Goal: Task Accomplishment & Management: Use online tool/utility

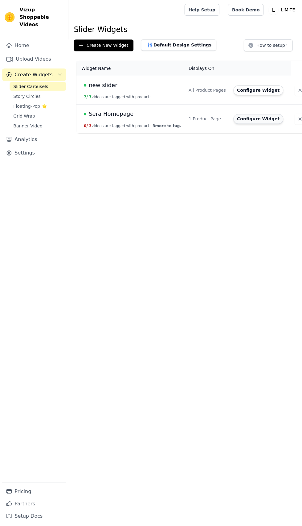
click at [240, 118] on button "Configure Widget" at bounding box center [258, 119] width 50 height 10
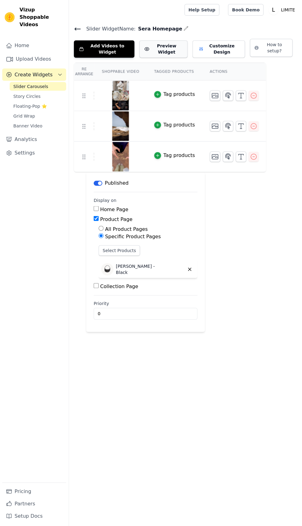
click at [149, 49] on button "Preview Widget" at bounding box center [163, 48] width 48 height 17
click at [205, 43] on button "Customize Design" at bounding box center [218, 48] width 52 height 17
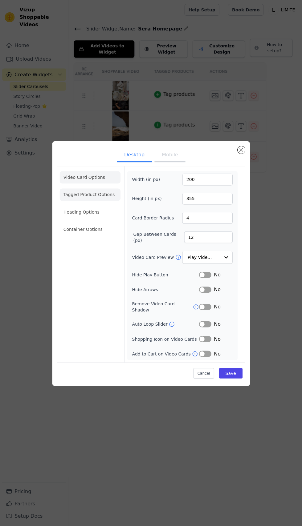
click at [75, 200] on li "Tagged Product Options" at bounding box center [90, 194] width 61 height 12
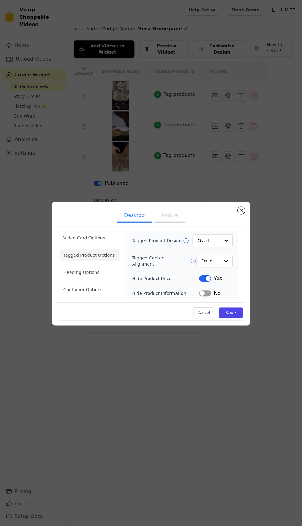
click at [209, 281] on button "Label" at bounding box center [205, 278] width 12 height 6
click at [72, 244] on li "Video Card Options" at bounding box center [90, 237] width 61 height 12
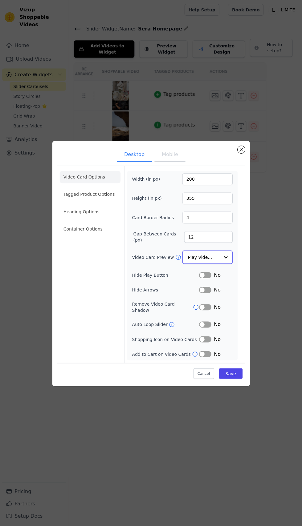
click at [218, 263] on input "Video Card Preview" at bounding box center [204, 257] width 32 height 12
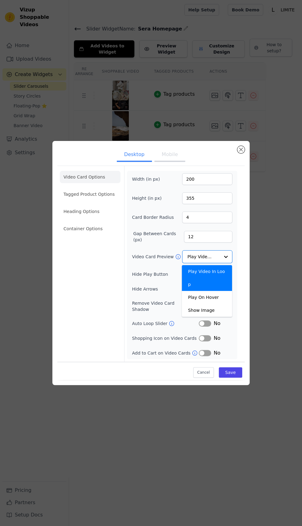
click at [170, 442] on div "Desktop Mobile Video Card Options Tagged Product Options Heading Options Contai…" at bounding box center [151, 263] width 302 height 526
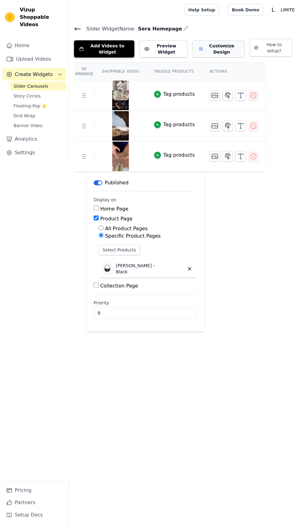
click at [212, 52] on button "Customize Design" at bounding box center [218, 48] width 52 height 17
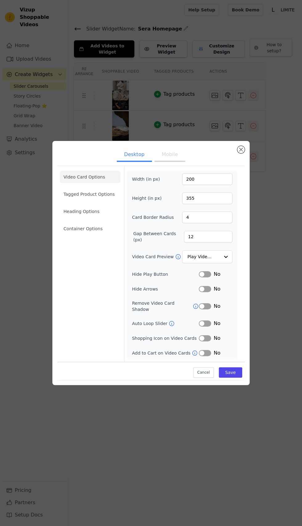
click at [173, 162] on button "Mobile" at bounding box center [169, 155] width 31 height 14
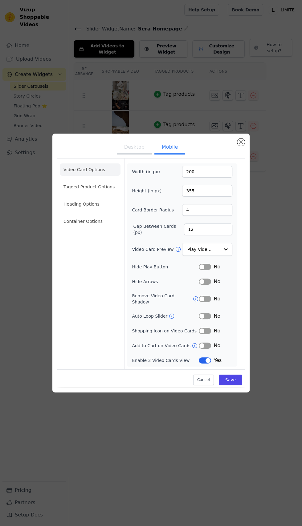
click at [132, 155] on button "Desktop" at bounding box center [134, 148] width 35 height 14
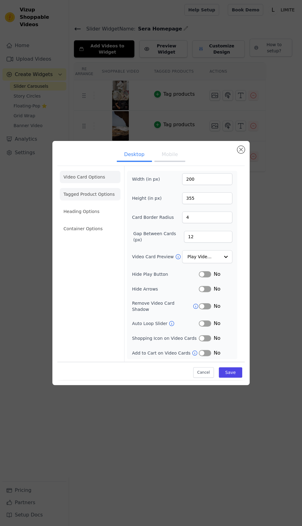
click at [77, 200] on li "Tagged Product Options" at bounding box center [90, 194] width 61 height 12
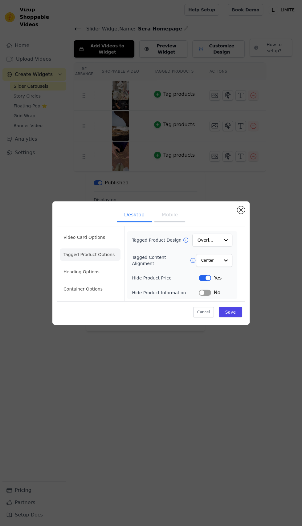
click at [204, 281] on button "Label" at bounding box center [205, 278] width 12 height 6
click at [77, 278] on li "Heading Options" at bounding box center [90, 272] width 61 height 12
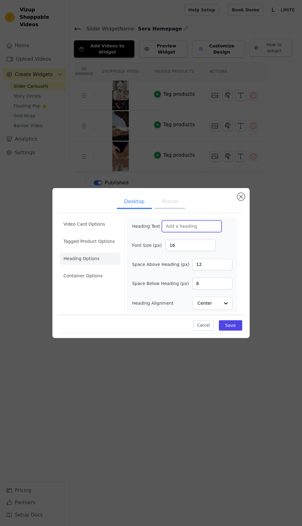
click at [172, 232] on input "Heading Text" at bounding box center [192, 227] width 60 height 12
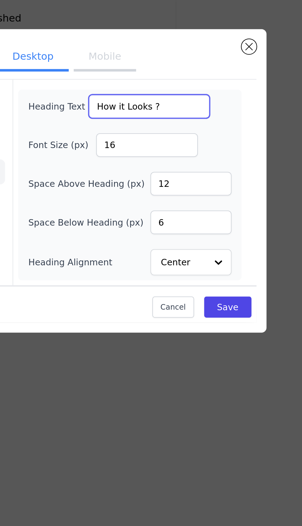
click at [201, 232] on input "How it Looks ?" at bounding box center [192, 227] width 60 height 12
type input "How"
click at [182, 232] on input "Highligjts" at bounding box center [192, 227] width 60 height 12
type input "Highlights"
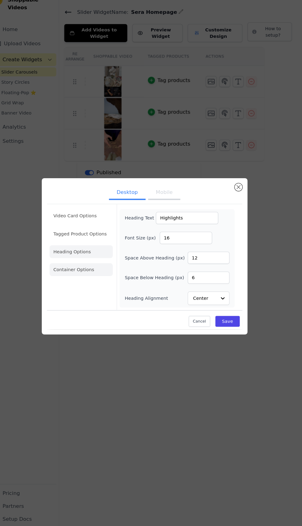
click at [77, 282] on li "Container Options" at bounding box center [90, 276] width 61 height 12
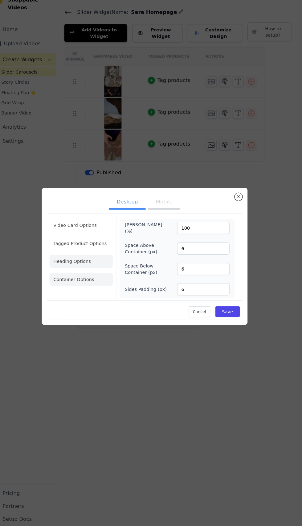
click at [77, 274] on li "Heading Options" at bounding box center [90, 268] width 61 height 12
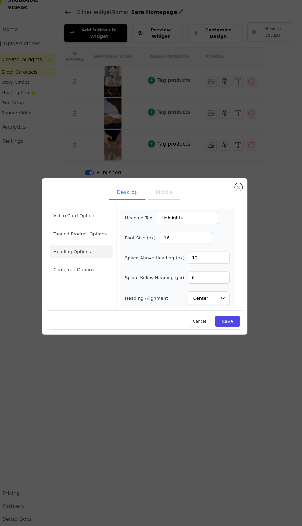
click at [170, 209] on button "Mobile" at bounding box center [169, 203] width 31 height 14
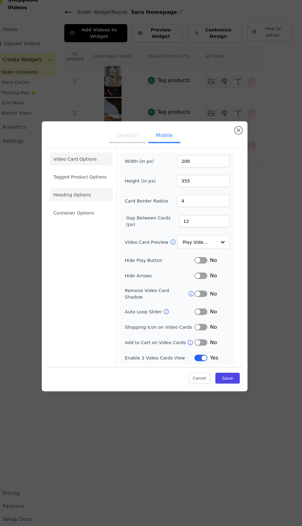
click at [77, 210] on li "Heading Options" at bounding box center [90, 204] width 61 height 12
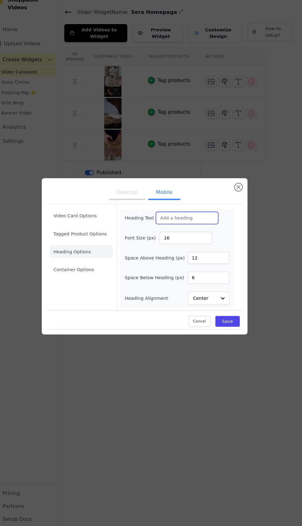
click at [176, 232] on input "Heading Text" at bounding box center [192, 227] width 60 height 12
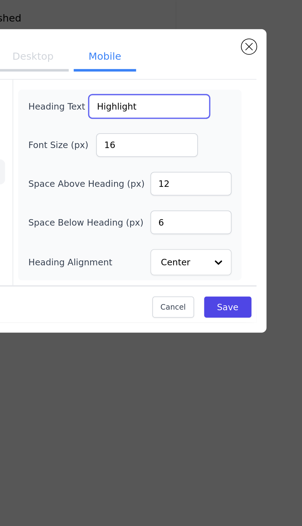
type input "Highlights"
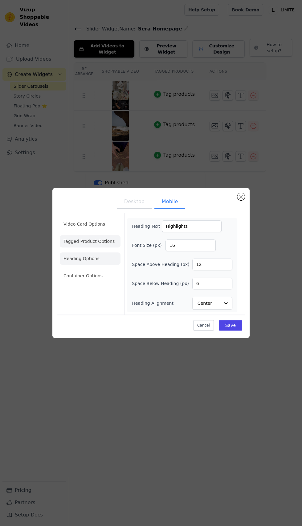
click at [74, 248] on li "Tagged Product Options" at bounding box center [90, 241] width 61 height 12
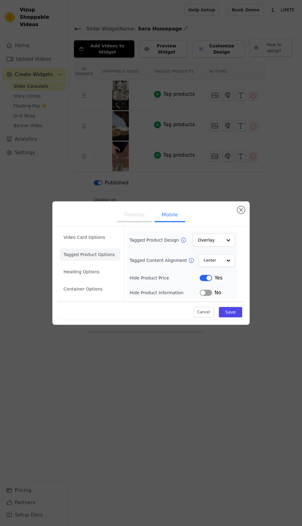
click at [209, 281] on button "Label" at bounding box center [206, 278] width 12 height 6
click at [72, 244] on li "Video Card Options" at bounding box center [90, 237] width 61 height 12
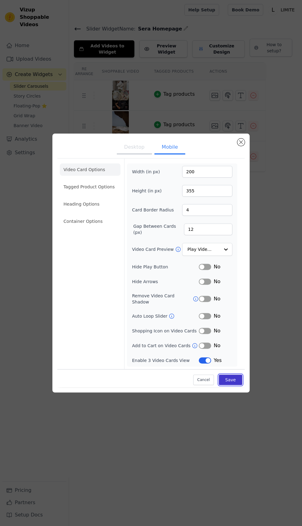
click at [235, 385] on button "Save" at bounding box center [230, 380] width 23 height 10
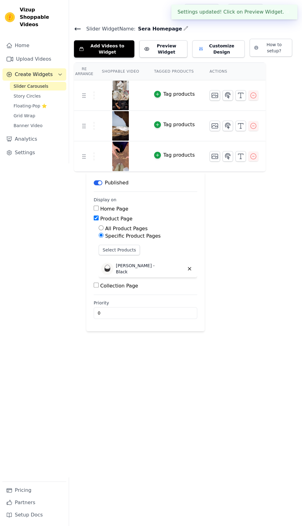
click at [183, 32] on div at bounding box center [185, 29] width 5 height 8
click at [183, 25] on div at bounding box center [185, 29] width 5 height 8
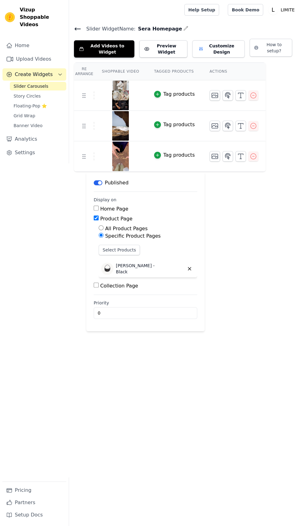
click at [184, 28] on icon "button" at bounding box center [186, 28] width 4 height 4
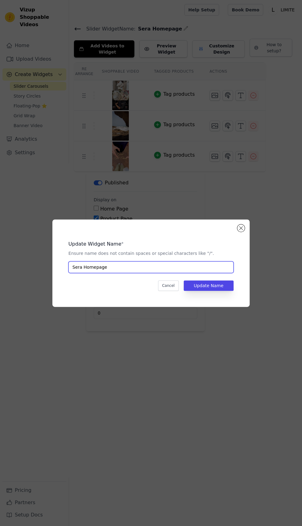
click at [111, 273] on input "Sera Homepage" at bounding box center [150, 267] width 165 height 12
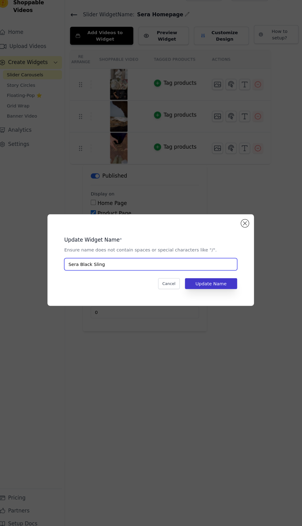
type input "Sera Black Sling"
click at [207, 291] on button "Update Name" at bounding box center [209, 286] width 50 height 10
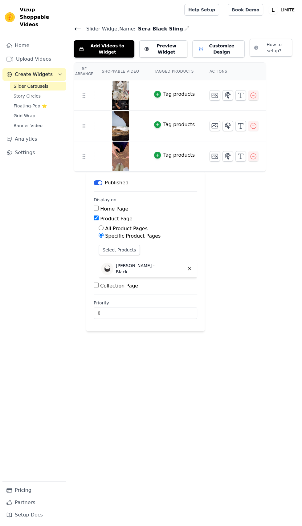
click at [20, 71] on span "Create Widgets" at bounding box center [34, 74] width 38 height 7
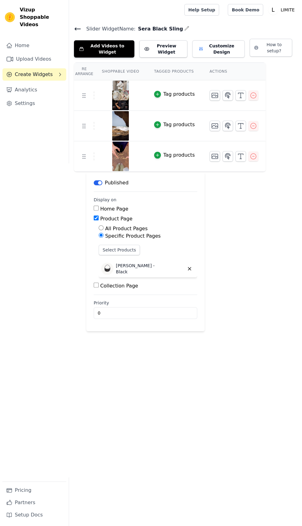
click at [32, 71] on span "Create Widgets" at bounding box center [34, 74] width 38 height 7
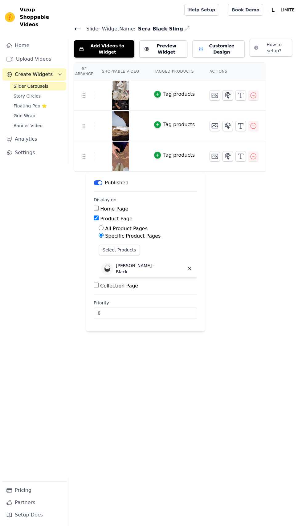
click at [79, 27] on icon at bounding box center [77, 28] width 7 height 7
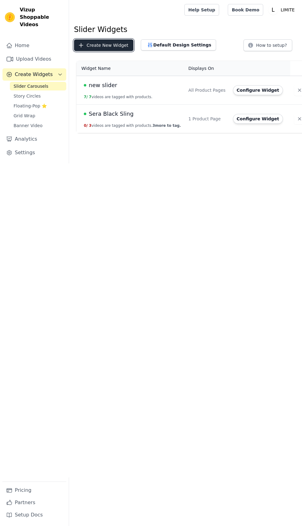
click at [98, 46] on button "Create New Widget" at bounding box center [103, 45] width 59 height 12
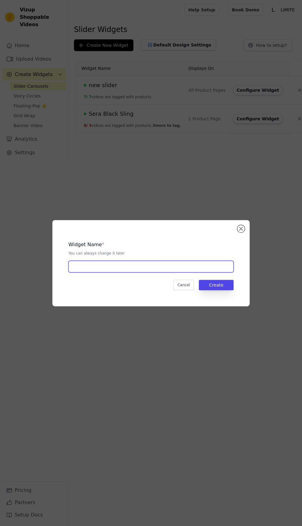
click at [89, 273] on input "text" at bounding box center [150, 267] width 165 height 12
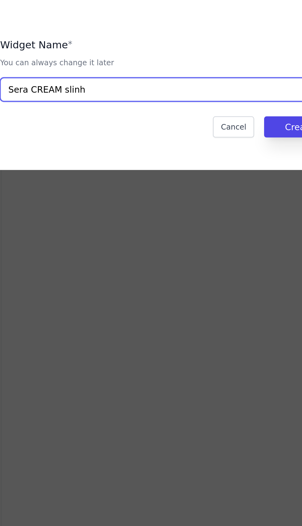
click at [119, 273] on input "Sera CREAM slinh" at bounding box center [150, 267] width 165 height 12
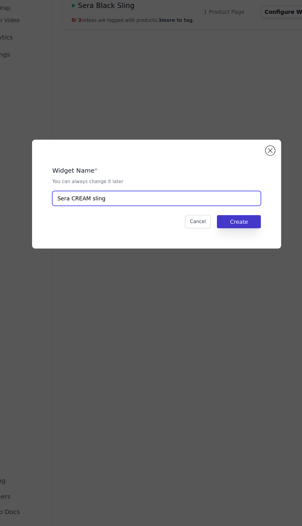
type input "Sera CREAM sling"
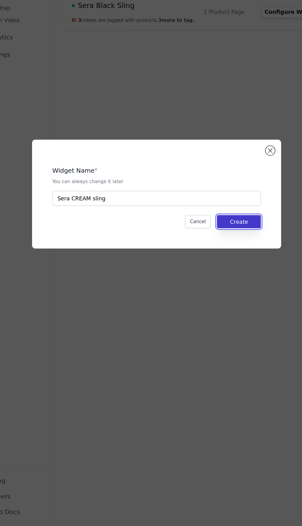
click at [219, 290] on button "Create" at bounding box center [216, 285] width 35 height 10
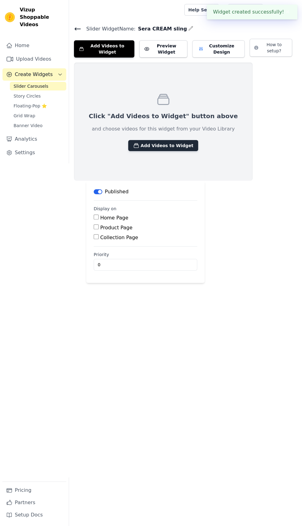
click at [143, 148] on button "Add Videos to Widget" at bounding box center [163, 145] width 70 height 11
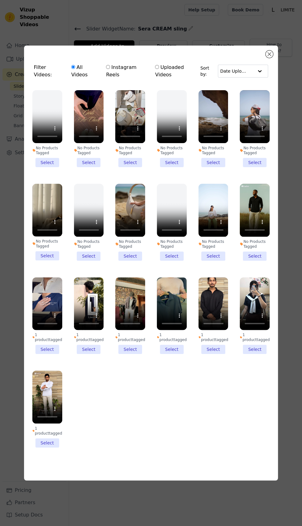
click at [129, 167] on li "No Products Tagged Select" at bounding box center [130, 128] width 30 height 77
click at [0, 0] on input "No Products Tagged Select" at bounding box center [0, 0] width 0 height 0
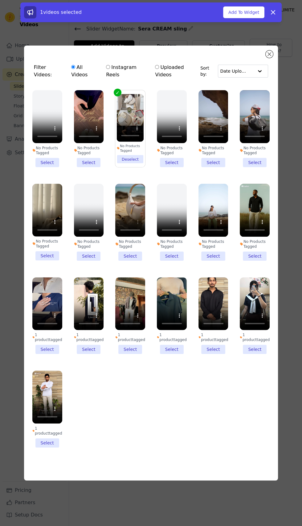
click at [129, 261] on li "No Products Tagged Select" at bounding box center [130, 222] width 30 height 77
click at [0, 0] on input "No Products Tagged Select" at bounding box center [0, 0] width 0 height 0
click at [218, 261] on li "No Products Tagged Select" at bounding box center [213, 222] width 30 height 77
click at [0, 0] on input "No Products Tagged Select" at bounding box center [0, 0] width 0 height 0
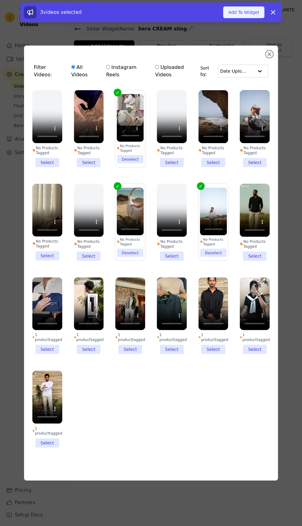
click at [233, 11] on button "Add To Widget" at bounding box center [243, 12] width 41 height 12
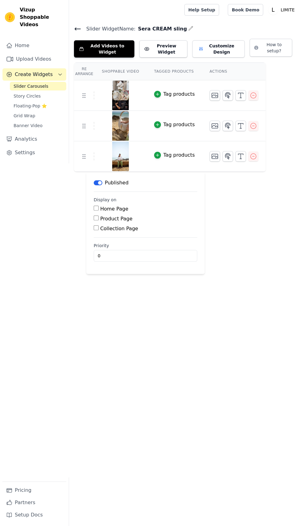
click at [96, 217] on input "Product Page" at bounding box center [96, 218] width 5 height 5
checkbox input "true"
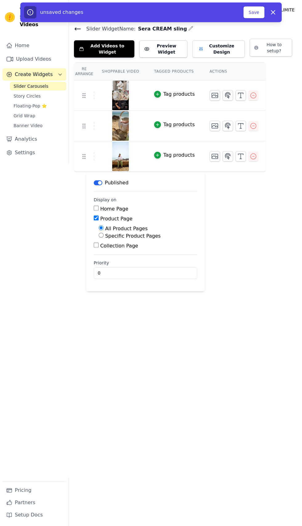
click at [102, 235] on input "Specific Product Pages" at bounding box center [101, 235] width 5 height 5
radio input "true"
click at [118, 250] on button "Select Products" at bounding box center [119, 250] width 41 height 10
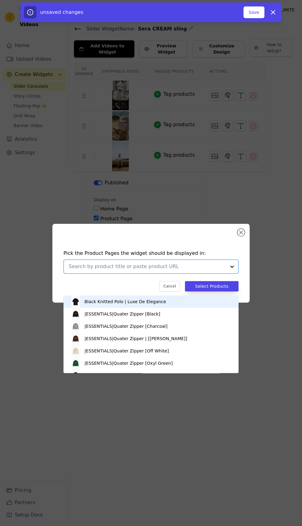
click at [158, 270] on input "text" at bounding box center [147, 266] width 157 height 7
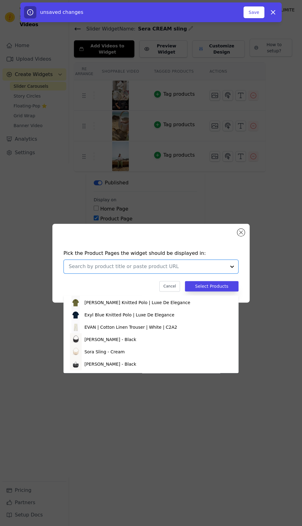
scroll to position [127, 0]
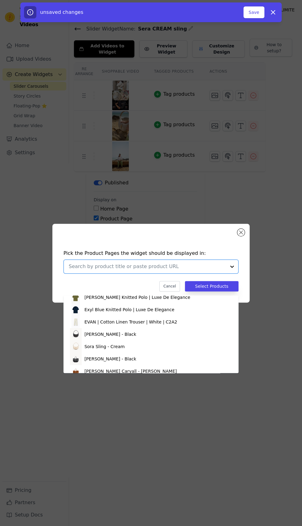
click at [152, 343] on div "Sora Sling - Cream" at bounding box center [151, 347] width 163 height 12
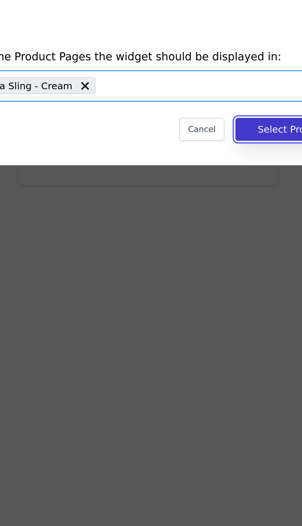
click at [200, 292] on button "Select Products" at bounding box center [212, 286] width 54 height 10
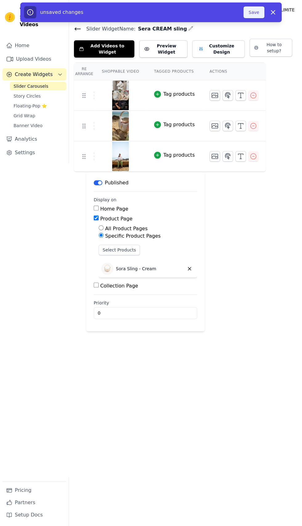
click at [253, 12] on button "Save" at bounding box center [253, 12] width 21 height 12
click at [212, 52] on button "Customize Design" at bounding box center [218, 48] width 52 height 17
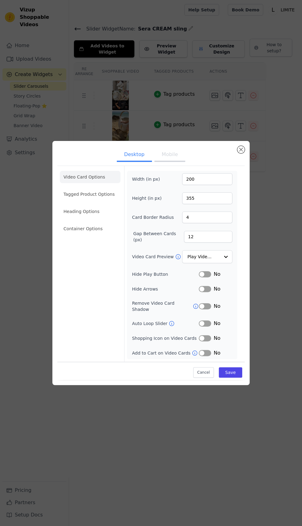
click at [156, 162] on button "Mobile" at bounding box center [169, 155] width 31 height 14
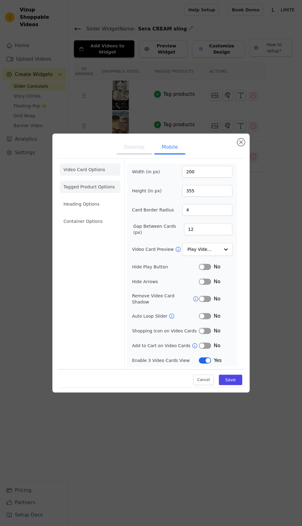
click at [75, 193] on li "Tagged Product Options" at bounding box center [90, 187] width 61 height 12
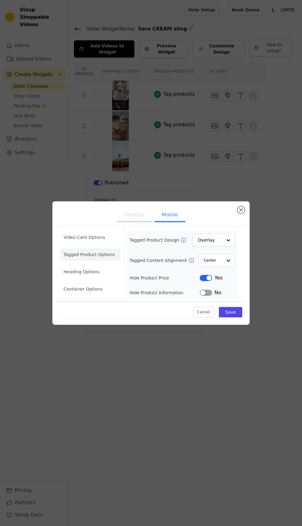
click at [208, 281] on button "Label" at bounding box center [206, 278] width 12 height 6
click at [221, 246] on input "Tagged Product Design" at bounding box center [210, 240] width 24 height 12
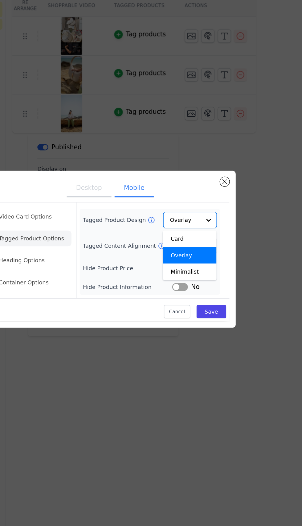
click at [204, 424] on div "Desktop Mobile Video Card Options Tagged Product Options Heading Options Contai…" at bounding box center [151, 263] width 302 height 526
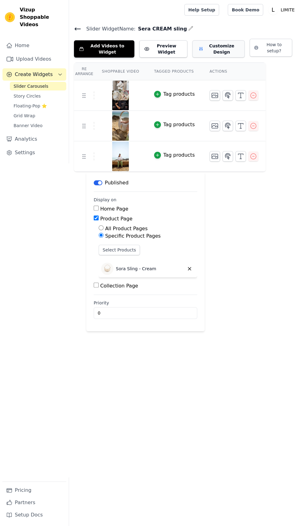
click at [212, 47] on button "Customize Design" at bounding box center [218, 48] width 52 height 17
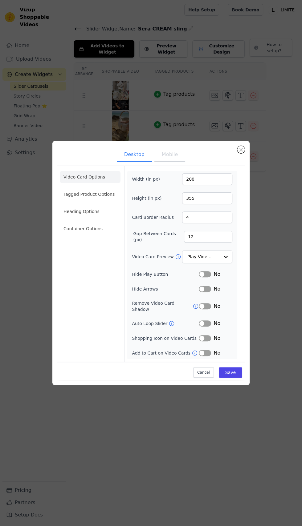
click at [215, 278] on span "No" at bounding box center [216, 274] width 7 height 7
click at [208, 277] on button "Label" at bounding box center [205, 274] width 12 height 6
click at [211, 327] on div "No" at bounding box center [216, 323] width 34 height 7
click at [209, 327] on button "Label" at bounding box center [205, 324] width 12 height 6
click at [168, 162] on button "Mobile" at bounding box center [169, 155] width 31 height 14
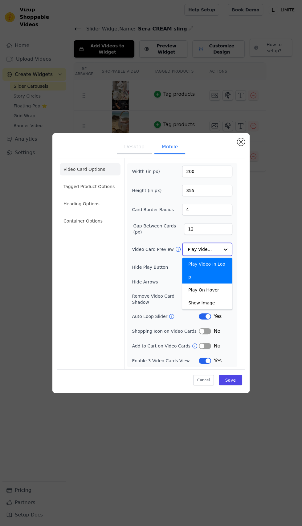
click at [217, 256] on input "Video Card Preview" at bounding box center [204, 249] width 32 height 12
click at [76, 193] on li "Tagged Product Options" at bounding box center [90, 187] width 61 height 12
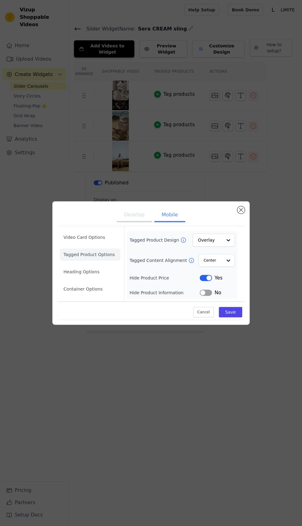
click at [209, 281] on button "Label" at bounding box center [206, 278] width 12 height 6
click at [74, 278] on li "Heading Options" at bounding box center [90, 272] width 61 height 12
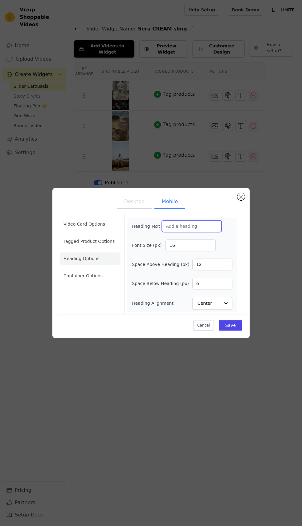
click at [176, 232] on input "Heading Text" at bounding box center [192, 227] width 60 height 12
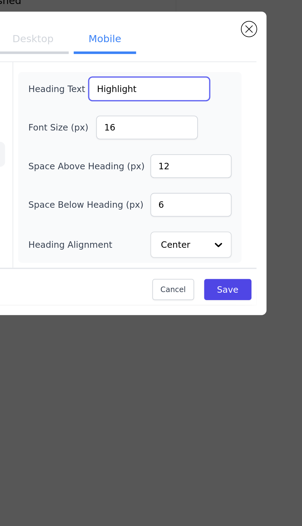
type input "Highlights"
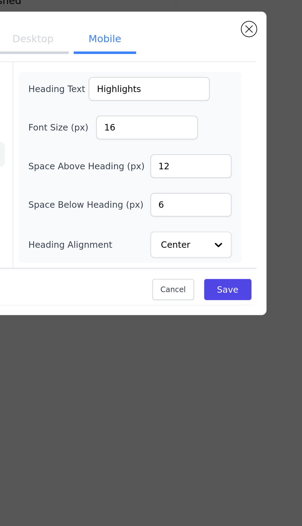
click at [140, 209] on button "Desktop" at bounding box center [134, 203] width 35 height 14
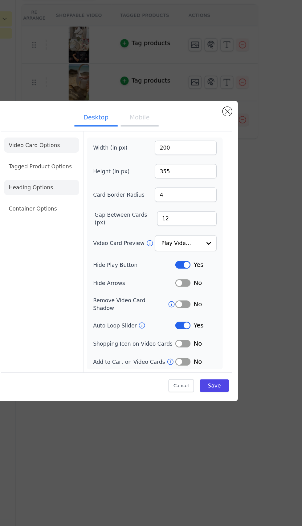
click at [78, 218] on li "Heading Options" at bounding box center [90, 211] width 61 height 12
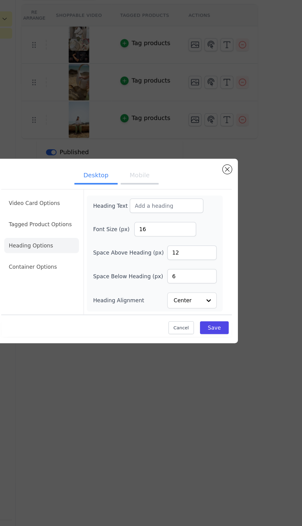
click at [164, 209] on button "Mobile" at bounding box center [169, 203] width 31 height 14
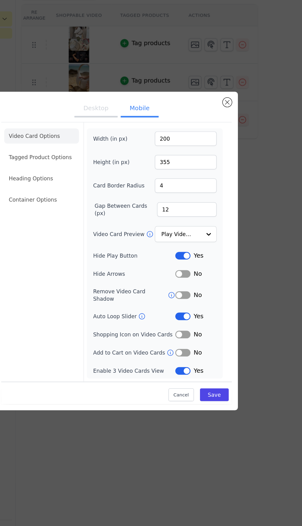
click at [131, 155] on button "Desktop" at bounding box center [134, 148] width 35 height 14
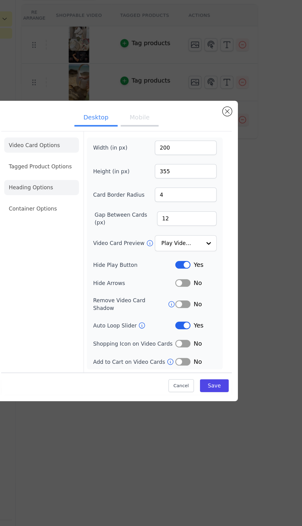
click at [79, 218] on li "Heading Options" at bounding box center [90, 211] width 61 height 12
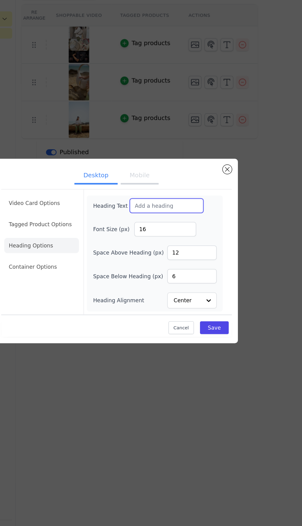
click at [181, 232] on input "Heading Text" at bounding box center [192, 227] width 60 height 12
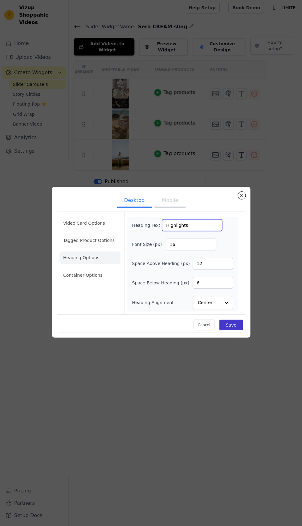
type input "Highlights"
click at [229, 331] on button "Save" at bounding box center [230, 325] width 23 height 10
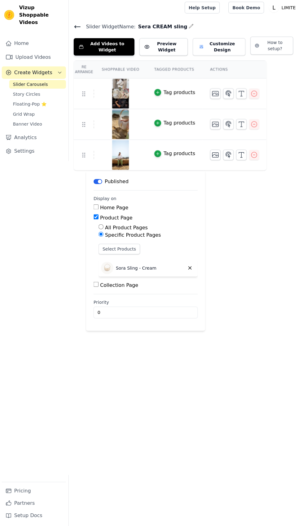
click at [78, 28] on icon at bounding box center [77, 28] width 7 height 7
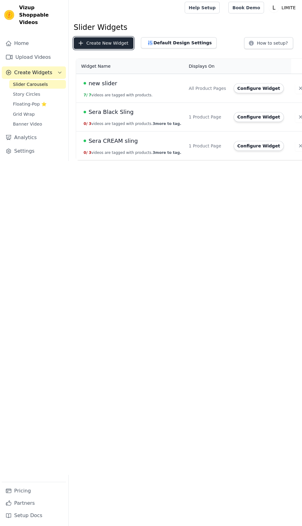
click at [100, 45] on button "Create New Widget" at bounding box center [103, 45] width 59 height 12
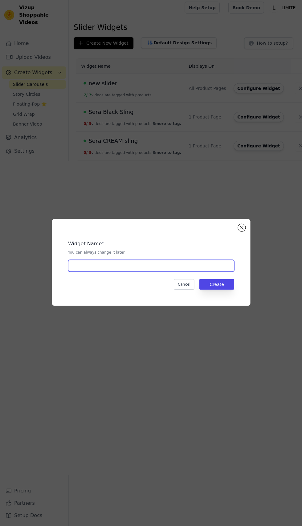
click at [172, 273] on input "text" at bounding box center [150, 267] width 165 height 12
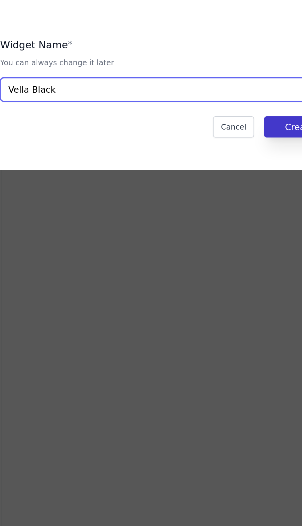
type input "Vella Black"
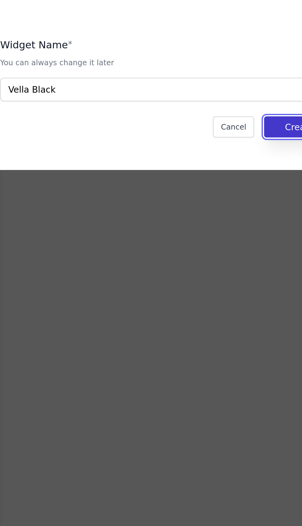
click at [207, 290] on button "Create" at bounding box center [216, 285] width 35 height 10
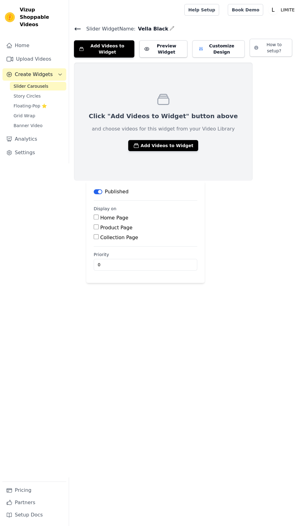
click at [96, 227] on input "Product Page" at bounding box center [96, 227] width 5 height 5
checkbox input "true"
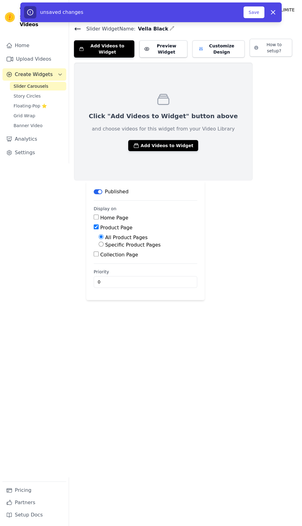
click at [101, 244] on input "Specific Product Pages" at bounding box center [101, 244] width 5 height 5
radio input "true"
click at [121, 259] on button "Select Products" at bounding box center [119, 259] width 41 height 10
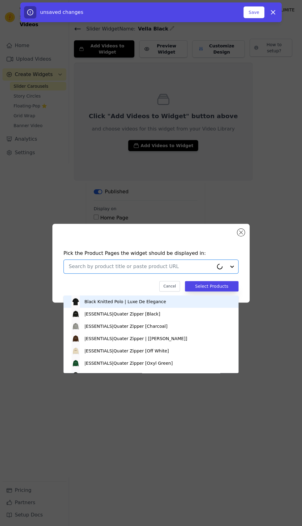
click at [101, 270] on input "text" at bounding box center [141, 266] width 145 height 7
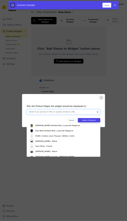
scroll to position [125, 0]
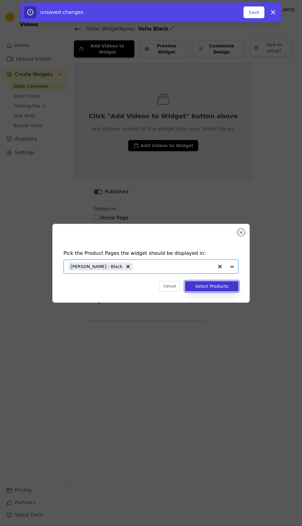
click at [217, 292] on button "Select Products" at bounding box center [212, 286] width 54 height 10
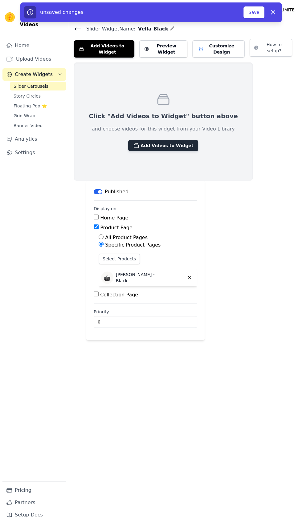
click at [144, 144] on button "Add Videos to Widget" at bounding box center [163, 145] width 70 height 11
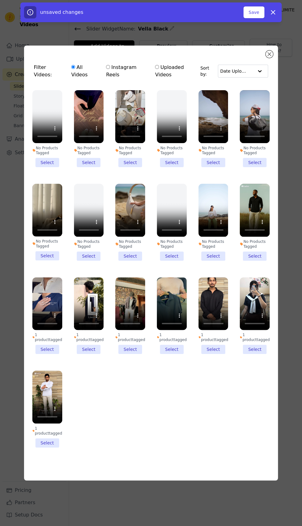
click at [255, 167] on li "No Products Tagged Select" at bounding box center [255, 128] width 30 height 77
click at [0, 0] on input "No Products Tagged Select" at bounding box center [0, 0] width 0 height 0
click at [45, 261] on li "No Products Tagged Select" at bounding box center [47, 222] width 30 height 77
click at [0, 0] on input "No Products Tagged Select" at bounding box center [0, 0] width 0 height 0
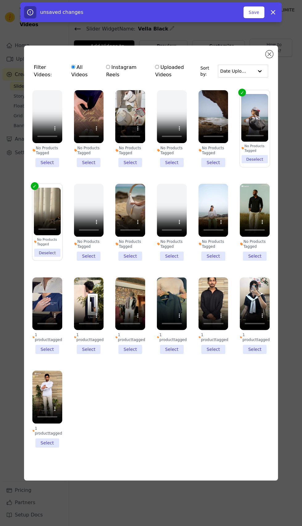
click at [123, 167] on li "No Products Tagged Select" at bounding box center [130, 128] width 30 height 77
click at [0, 0] on input "No Products Tagged Select" at bounding box center [0, 0] width 0 height 0
click at [253, 10] on button "Save" at bounding box center [253, 12] width 21 height 12
click at [254, 12] on button "Save" at bounding box center [253, 12] width 21 height 12
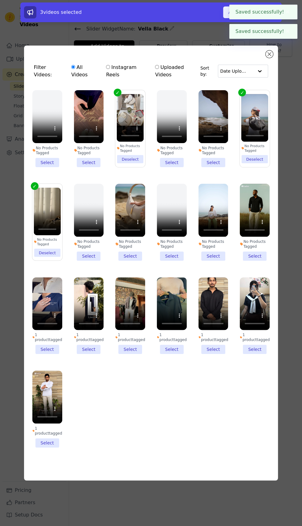
click at [231, 14] on button "Add To Widget" at bounding box center [243, 12] width 41 height 12
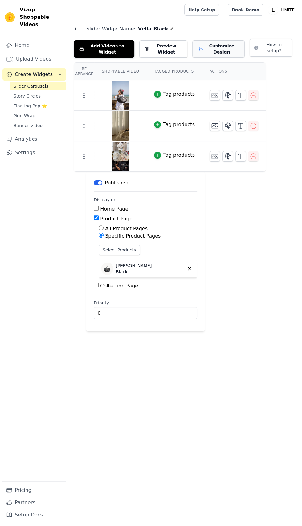
click at [213, 47] on button "Customize Design" at bounding box center [218, 48] width 52 height 17
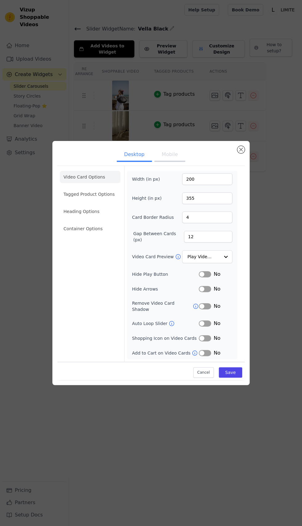
click at [210, 277] on button "Label" at bounding box center [205, 274] width 12 height 6
click at [216, 327] on span "No" at bounding box center [216, 323] width 7 height 7
click at [209, 327] on button "Label" at bounding box center [205, 324] width 12 height 6
click at [169, 162] on button "Mobile" at bounding box center [169, 155] width 31 height 14
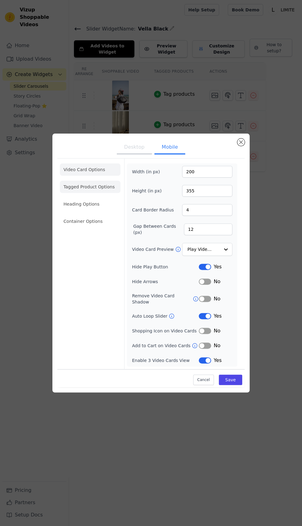
click at [77, 193] on li "Tagged Product Options" at bounding box center [90, 187] width 61 height 12
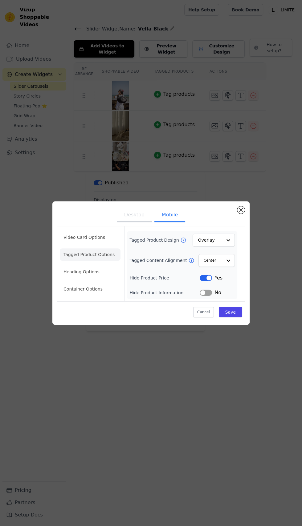
click at [133, 222] on button "Desktop" at bounding box center [134, 216] width 35 height 14
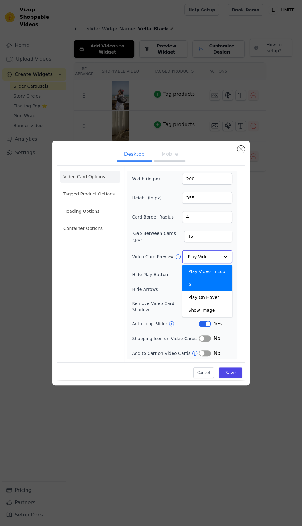
click at [218, 263] on input "Video Card Preview" at bounding box center [204, 257] width 32 height 12
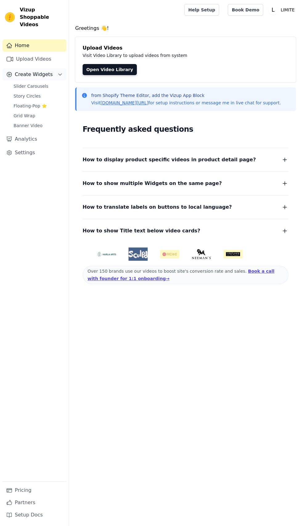
click at [26, 71] on span "Create Widgets" at bounding box center [34, 74] width 38 height 7
click at [32, 71] on span "Create Widgets" at bounding box center [34, 74] width 38 height 7
click at [26, 83] on span "Slider Carousels" at bounding box center [31, 86] width 35 height 6
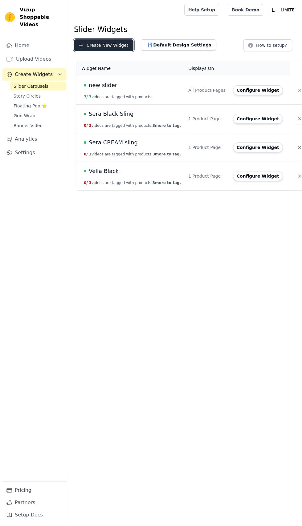
click at [91, 43] on button "Create New Widget" at bounding box center [103, 45] width 59 height 12
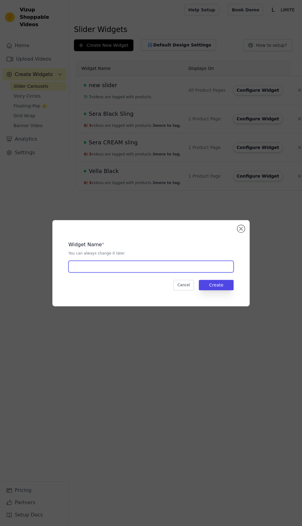
click at [96, 273] on input "text" at bounding box center [150, 267] width 165 height 12
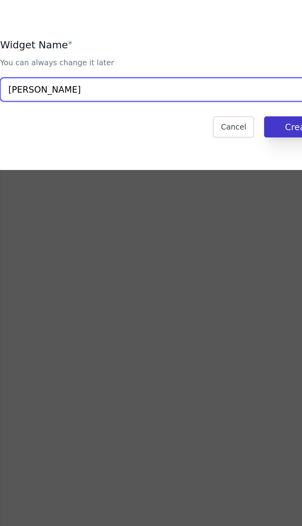
type input "[PERSON_NAME]"
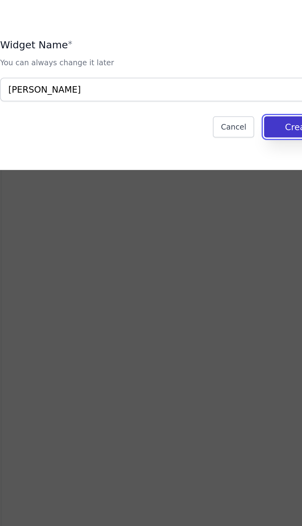
click at [208, 290] on button "Create" at bounding box center [216, 285] width 35 height 10
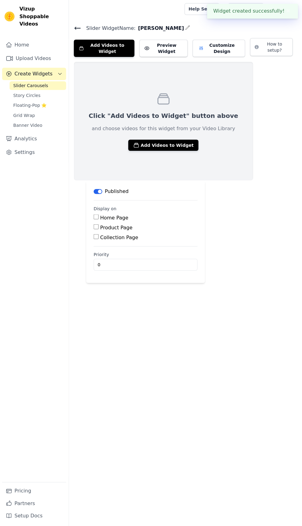
click at [96, 226] on input "Product Page" at bounding box center [96, 227] width 5 height 5
checkbox input "true"
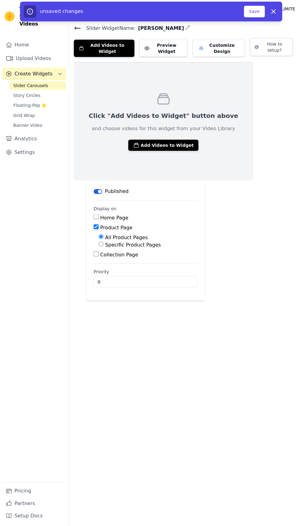
click at [111, 243] on label "Specific Product Pages" at bounding box center [132, 245] width 55 height 6
click at [103, 243] on input "Specific Product Pages" at bounding box center [101, 244] width 5 height 5
radio input "true"
click at [115, 259] on button "Select Products" at bounding box center [119, 259] width 41 height 10
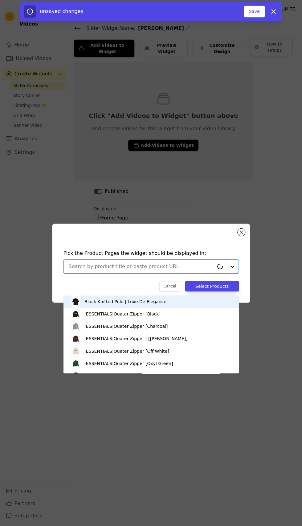
click at [103, 270] on input "text" at bounding box center [141, 266] width 145 height 7
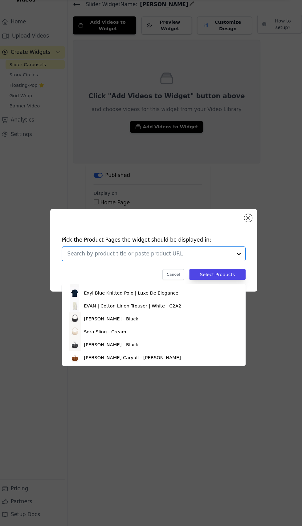
scroll to position [134, 0]
click at [152, 364] on div "Vella Caryall - Brown" at bounding box center [151, 365] width 163 height 12
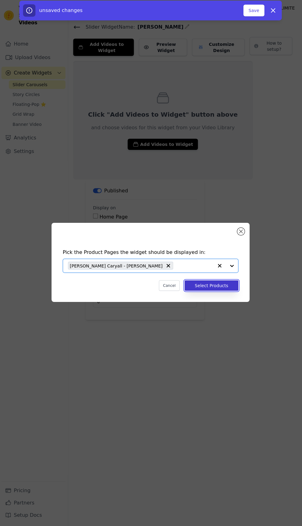
click at [223, 292] on button "Select Products" at bounding box center [212, 286] width 54 height 10
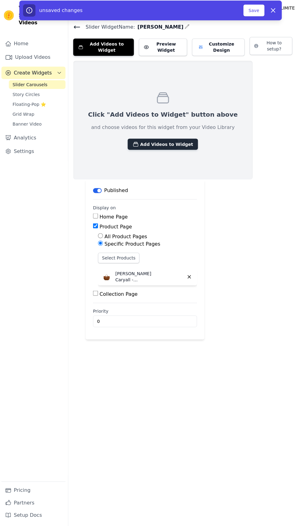
click at [140, 145] on button "Add Videos to Widget" at bounding box center [163, 145] width 70 height 11
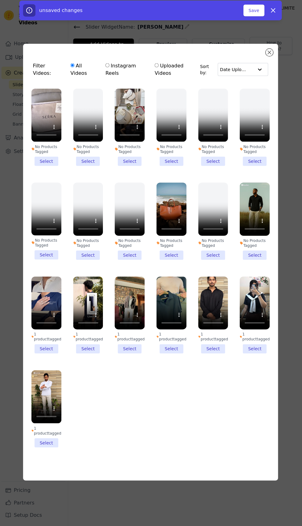
click at [170, 261] on li "No Products Tagged Select" at bounding box center [172, 222] width 30 height 77
click at [0, 0] on input "No Products Tagged Select" at bounding box center [0, 0] width 0 height 0
click at [48, 167] on li "No Products Tagged Select" at bounding box center [47, 128] width 30 height 77
click at [0, 0] on input "No Products Tagged Select" at bounding box center [0, 0] width 0 height 0
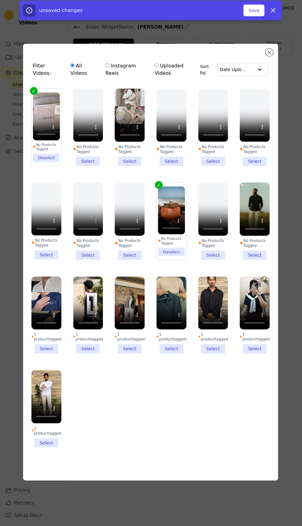
click at [132, 167] on li "No Products Tagged Select" at bounding box center [130, 128] width 30 height 77
click at [0, 0] on input "No Products Tagged Select" at bounding box center [0, 0] width 0 height 0
click at [257, 12] on button "Save" at bounding box center [253, 12] width 21 height 12
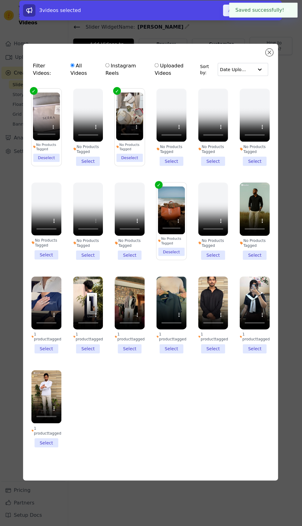
click at [232, 12] on button "Add To Widget" at bounding box center [243, 12] width 41 height 12
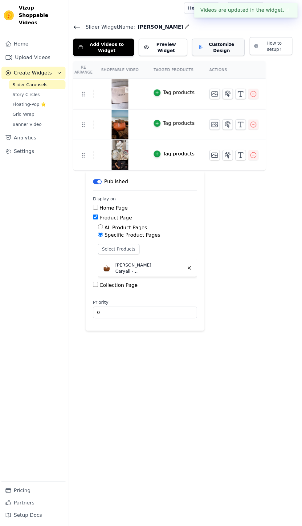
click at [210, 46] on button "Customize Design" at bounding box center [218, 48] width 52 height 17
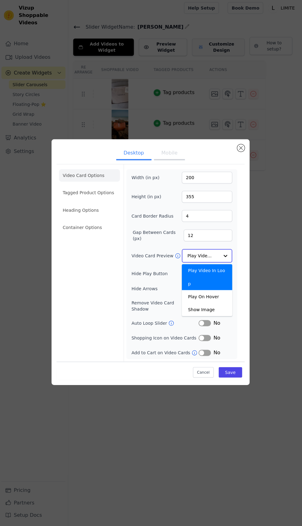
scroll to position [0, 0]
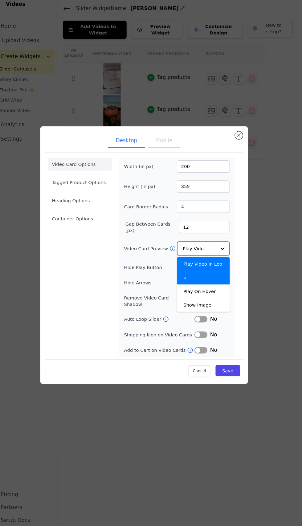
click at [217, 263] on input "Video Card Preview" at bounding box center [204, 257] width 32 height 12
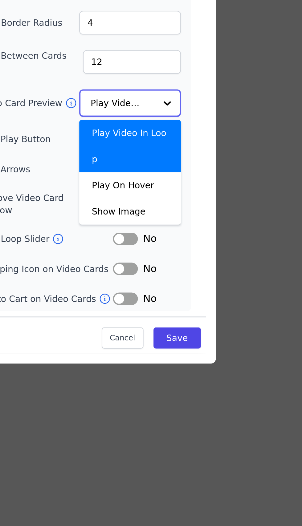
click at [196, 304] on div "Play On Hover" at bounding box center [207, 297] width 50 height 13
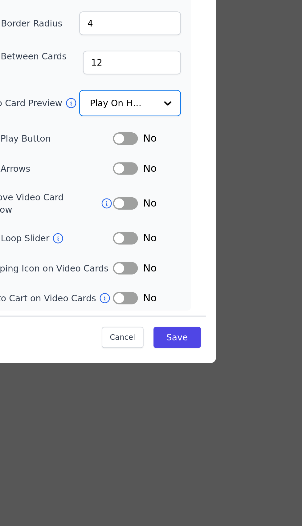
click at [274, 318] on div "Desktop Mobile Video Card Options Tagged Product Options Heading Options Contai…" at bounding box center [151, 263] width 282 height 264
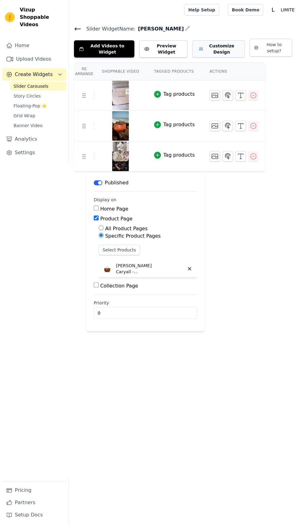
click at [217, 48] on button "Customize Design" at bounding box center [218, 48] width 52 height 17
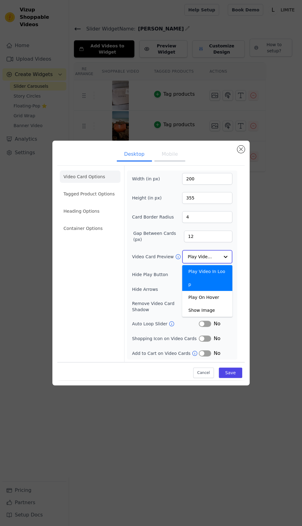
click at [217, 263] on input "Video Card Preview" at bounding box center [204, 257] width 32 height 12
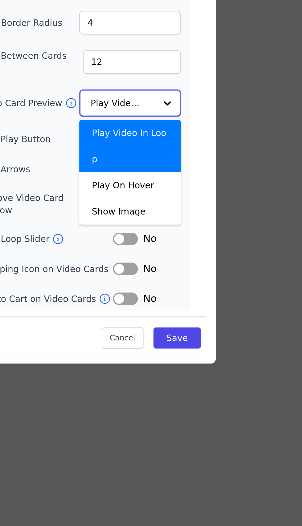
click at [198, 304] on div "Play On Hover" at bounding box center [207, 297] width 50 height 13
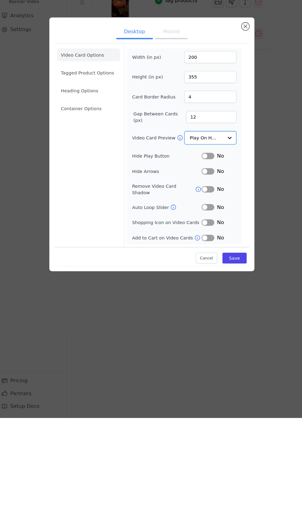
click at [80, 318] on div "Video Card Options Tagged Product Options Heading Options Container Options" at bounding box center [90, 264] width 61 height 196
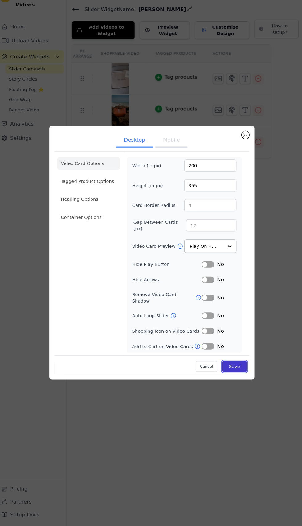
click at [234, 378] on button "Save" at bounding box center [230, 372] width 23 height 10
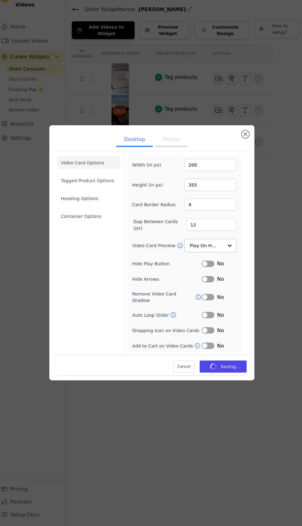
click at [166, 161] on button "Mobile" at bounding box center [169, 155] width 31 height 14
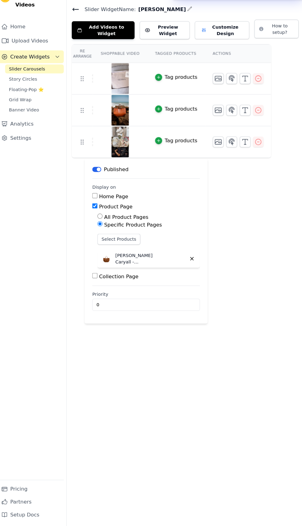
click at [217, 329] on div "Re Arrange Shoppable Video Tagged Products Actions Tag products Tag products Ta…" at bounding box center [185, 197] width 233 height 269
click at [208, 51] on button "Customize Design" at bounding box center [218, 48] width 52 height 17
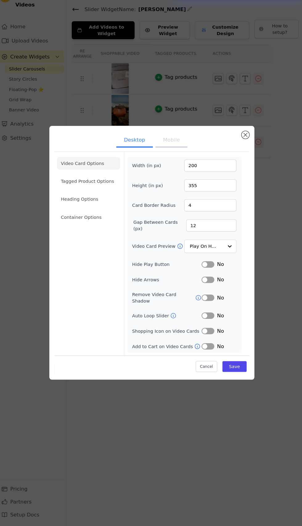
click at [166, 162] on button "Mobile" at bounding box center [169, 155] width 31 height 14
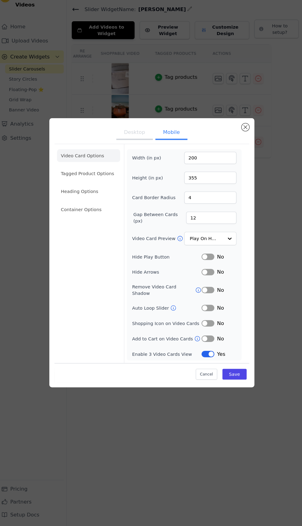
click at [210, 319] on button "Label" at bounding box center [205, 316] width 12 height 6
click at [209, 270] on button "Label" at bounding box center [205, 267] width 12 height 6
click at [79, 193] on li "Tagged Product Options" at bounding box center [90, 187] width 61 height 12
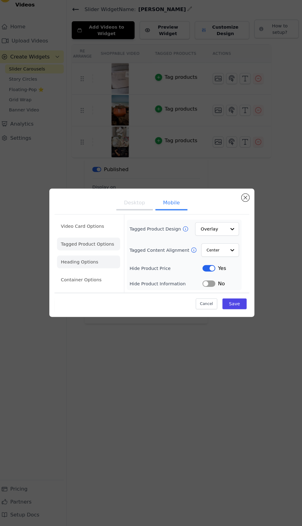
click at [75, 278] on li "Heading Options" at bounding box center [90, 272] width 61 height 12
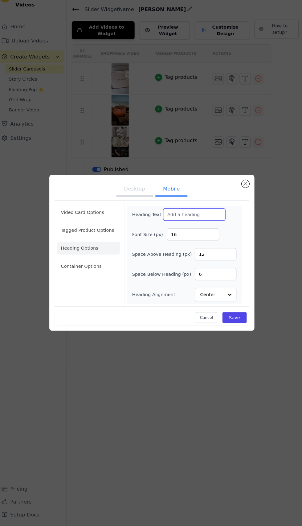
click at [179, 232] on input "Heading Text" at bounding box center [192, 227] width 60 height 12
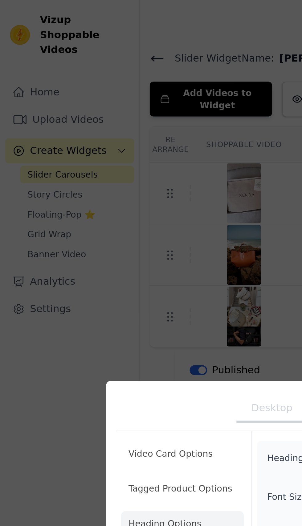
type input "Highlights"
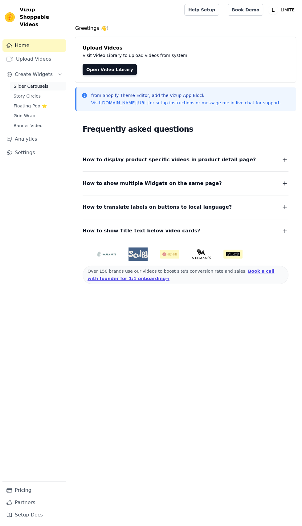
click at [26, 83] on span "Slider Carousels" at bounding box center [31, 86] width 35 height 6
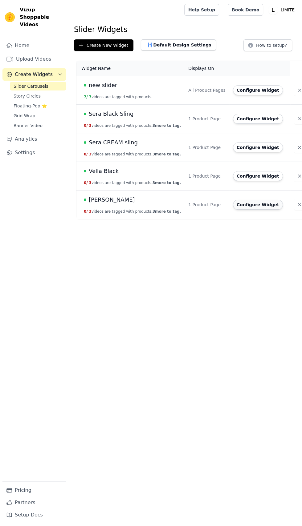
click at [251, 206] on button "Configure Widget" at bounding box center [258, 205] width 50 height 10
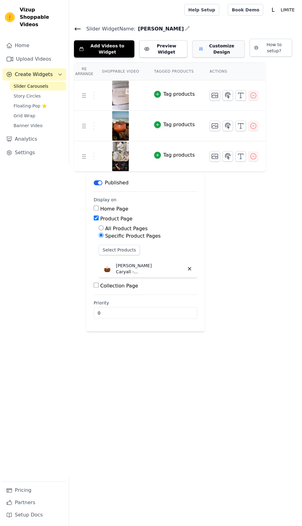
click at [209, 49] on button "Customize Design" at bounding box center [218, 48] width 52 height 17
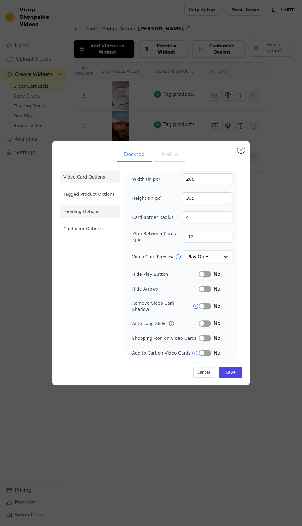
click at [75, 218] on li "Heading Options" at bounding box center [90, 211] width 61 height 12
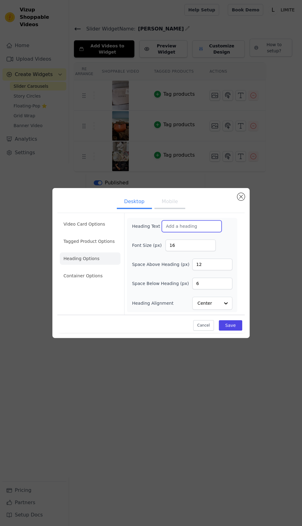
click at [174, 232] on input "Heading Text" at bounding box center [192, 227] width 60 height 12
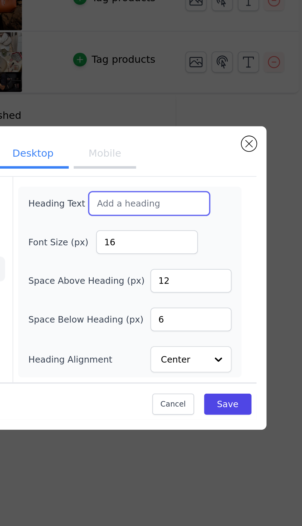
type input "Highlights"
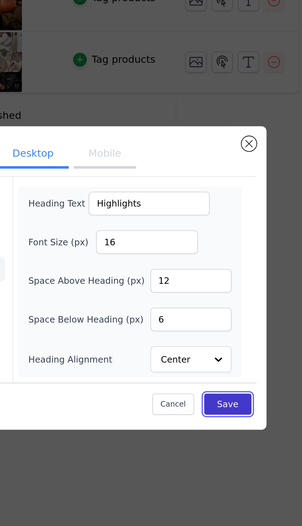
click at [229, 331] on button "Save" at bounding box center [230, 325] width 23 height 10
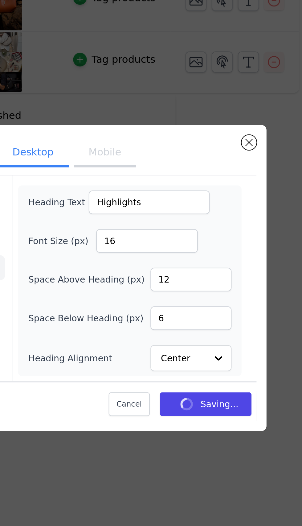
click at [163, 208] on button "Mobile" at bounding box center [169, 202] width 31 height 14
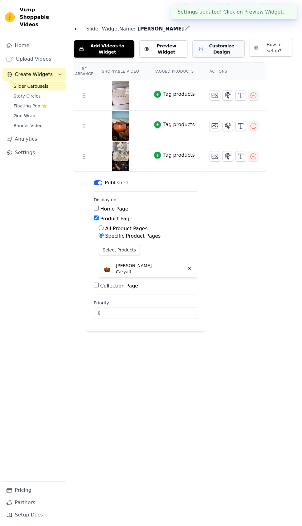
click at [210, 51] on button "Customize Design" at bounding box center [218, 48] width 52 height 17
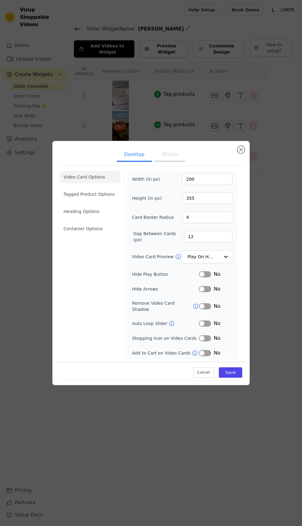
click at [160, 162] on button "Mobile" at bounding box center [169, 155] width 31 height 14
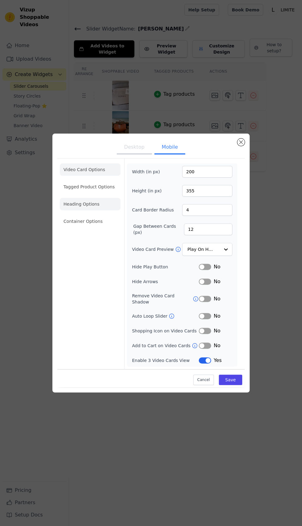
click at [72, 210] on li "Heading Options" at bounding box center [90, 204] width 61 height 12
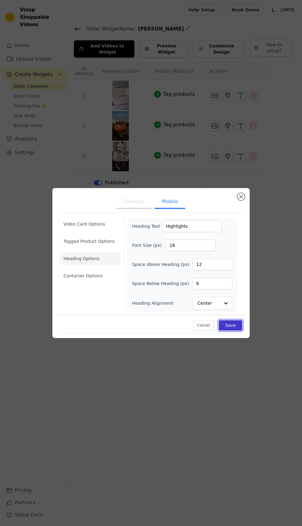
click at [241, 331] on button "Save" at bounding box center [230, 325] width 23 height 10
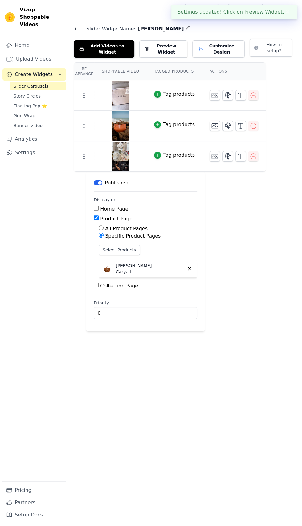
click at [76, 27] on icon at bounding box center [77, 28] width 7 height 7
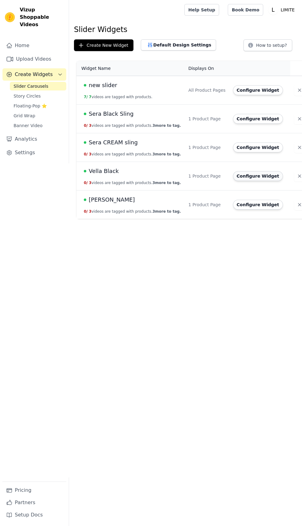
click at [233, 175] on button "Configure Widget" at bounding box center [258, 176] width 50 height 10
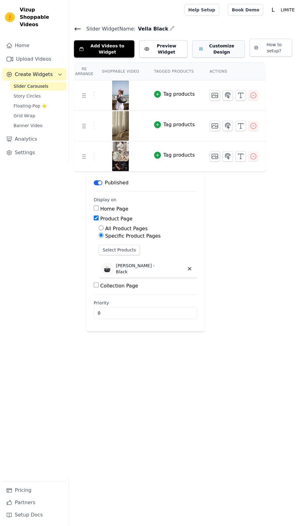
click at [212, 47] on button "Customize Design" at bounding box center [218, 48] width 52 height 17
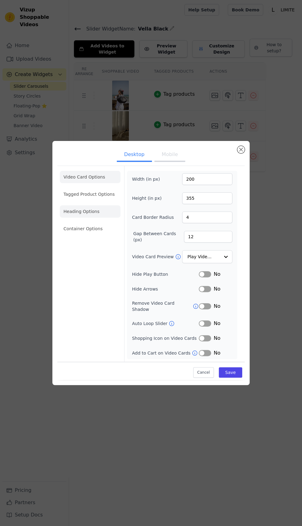
click at [73, 218] on li "Heading Options" at bounding box center [90, 211] width 61 height 12
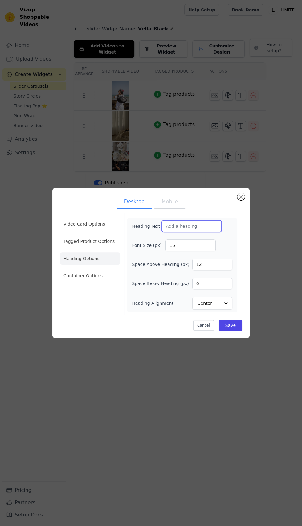
click at [178, 232] on input "Heading Text" at bounding box center [192, 227] width 60 height 12
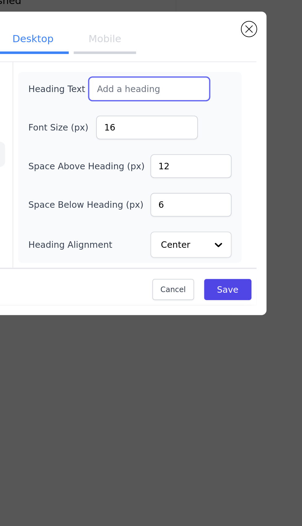
type input "Highlights"
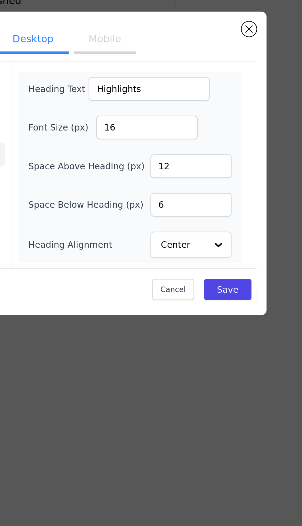
click at [165, 209] on button "Mobile" at bounding box center [169, 203] width 31 height 14
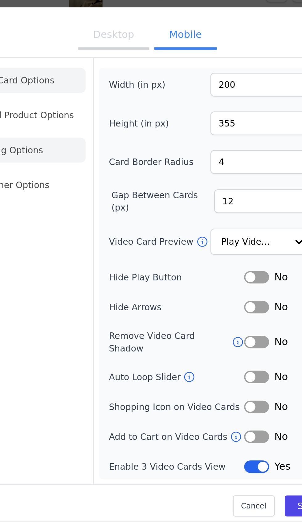
click at [89, 210] on li "Heading Options" at bounding box center [90, 204] width 61 height 12
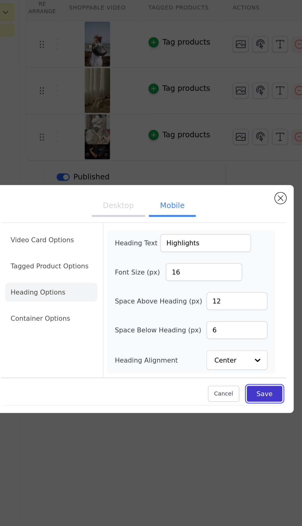
click at [230, 331] on button "Save" at bounding box center [230, 325] width 23 height 10
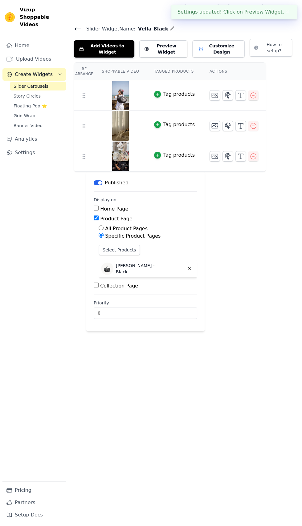
click at [77, 29] on icon at bounding box center [78, 29] width 6 height 2
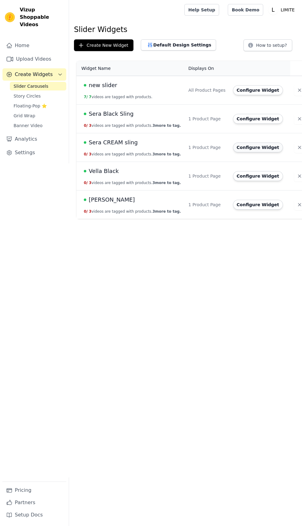
click at [241, 148] on button "Configure Widget" at bounding box center [258, 148] width 50 height 10
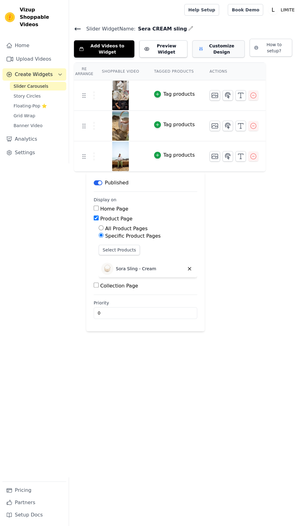
click at [220, 51] on button "Customize Design" at bounding box center [218, 48] width 52 height 17
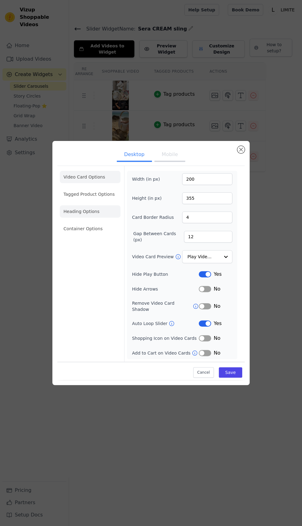
click at [77, 218] on li "Heading Options" at bounding box center [90, 211] width 61 height 12
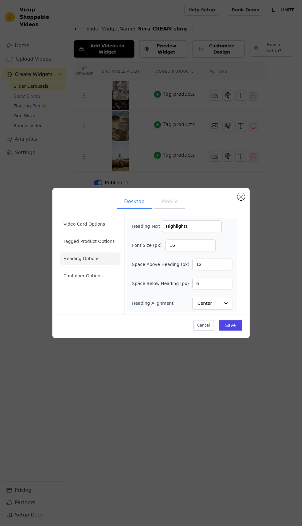
click at [167, 209] on button "Mobile" at bounding box center [169, 203] width 31 height 14
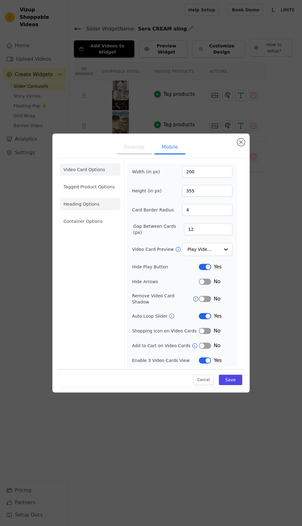
click at [80, 210] on li "Heading Options" at bounding box center [90, 204] width 61 height 12
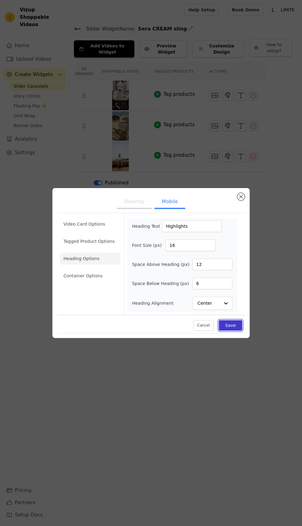
click at [239, 331] on button "Save" at bounding box center [230, 325] width 23 height 10
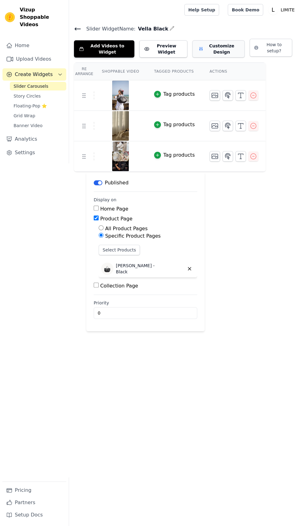
click at [221, 52] on button "Customize Design" at bounding box center [218, 48] width 52 height 17
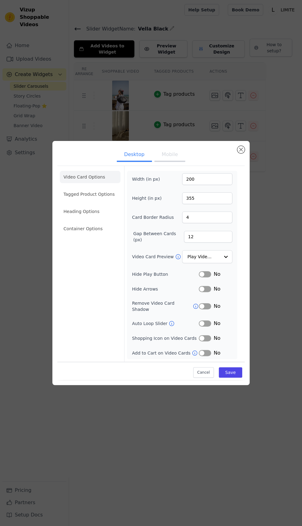
click at [207, 342] on button "Label" at bounding box center [205, 338] width 12 height 6
click at [167, 162] on button "Mobile" at bounding box center [169, 155] width 31 height 14
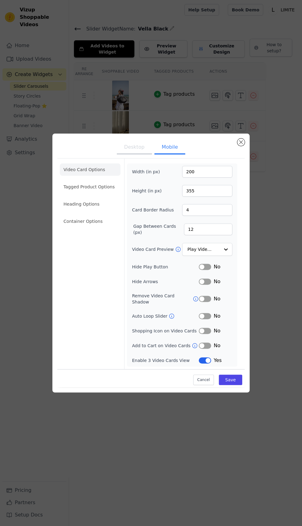
click at [206, 364] on button "Label" at bounding box center [205, 361] width 12 height 6
click at [206, 270] on button "Label" at bounding box center [205, 267] width 12 height 6
click at [211, 335] on div "No" at bounding box center [216, 330] width 34 height 7
click at [207, 334] on button "Label" at bounding box center [205, 331] width 12 height 6
click at [238, 385] on button "Save" at bounding box center [230, 380] width 23 height 10
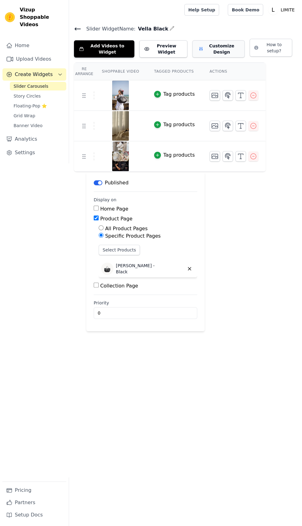
click at [213, 47] on button "Customize Design" at bounding box center [218, 48] width 52 height 17
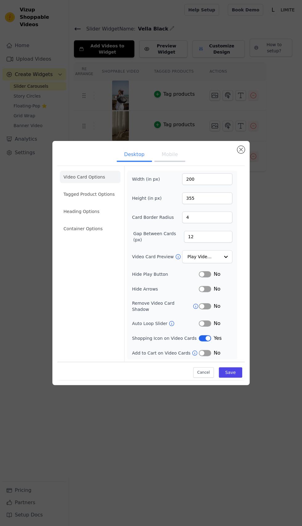
click at [211, 357] on div "No" at bounding box center [216, 353] width 34 height 7
click at [207, 356] on button "Label" at bounding box center [205, 353] width 12 height 6
click at [164, 162] on button "Mobile" at bounding box center [169, 155] width 31 height 14
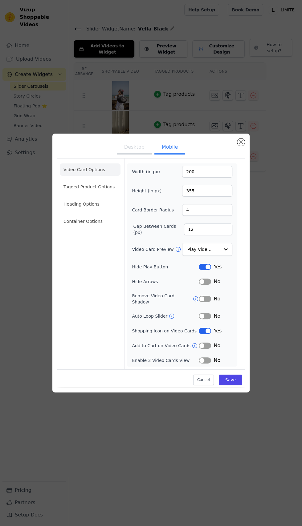
click at [205, 364] on button "Label" at bounding box center [205, 361] width 12 height 6
click at [236, 385] on button "Save" at bounding box center [230, 380] width 23 height 10
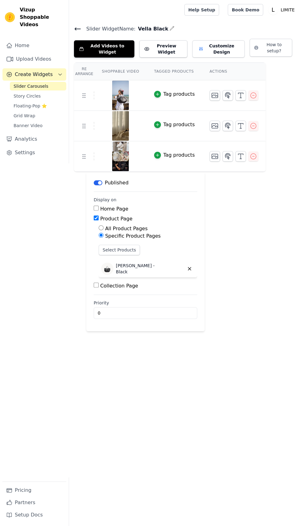
click at [79, 32] on icon at bounding box center [77, 28] width 7 height 7
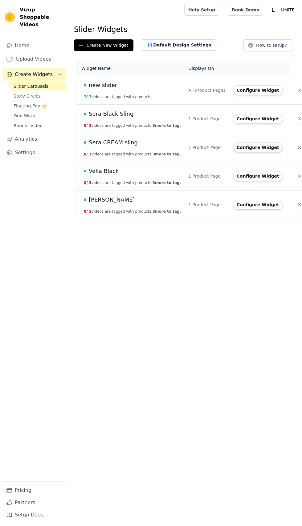
click at [245, 147] on button "Configure Widget" at bounding box center [258, 148] width 50 height 10
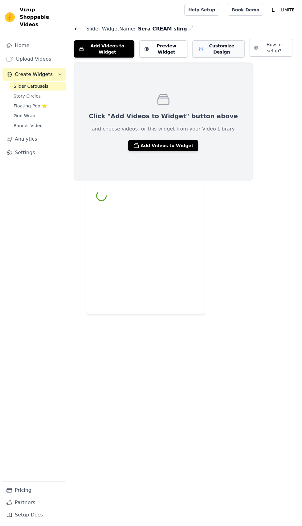
click at [211, 45] on button "Customize Design" at bounding box center [218, 48] width 52 height 17
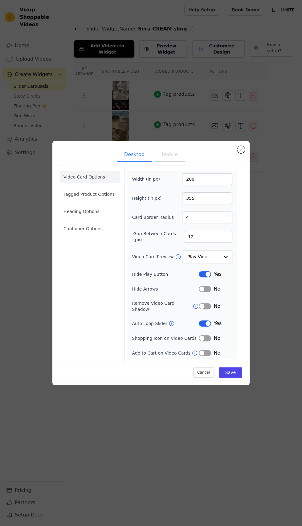
click at [209, 342] on button "Label" at bounding box center [205, 338] width 12 height 6
click at [208, 327] on button "Label" at bounding box center [205, 324] width 12 height 6
click at [161, 162] on button "Mobile" at bounding box center [169, 155] width 31 height 14
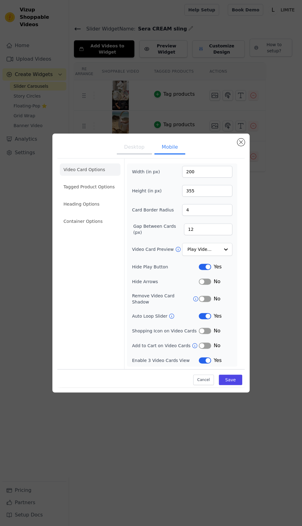
click at [208, 319] on button "Label" at bounding box center [205, 316] width 12 height 6
click at [208, 334] on button "Label" at bounding box center [205, 331] width 12 height 6
click at [238, 385] on button "Save" at bounding box center [230, 380] width 23 height 10
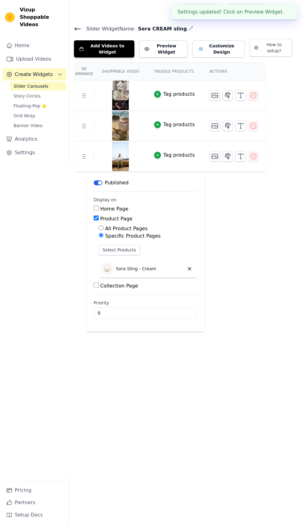
click at [78, 26] on icon at bounding box center [77, 28] width 7 height 7
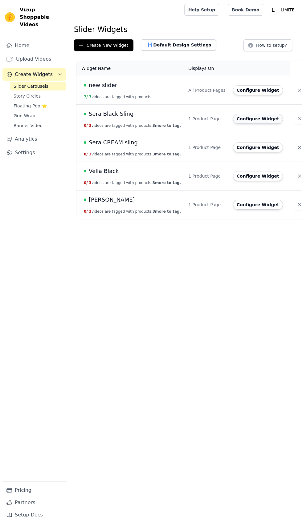
click at [242, 120] on button "Configure Widget" at bounding box center [258, 119] width 50 height 10
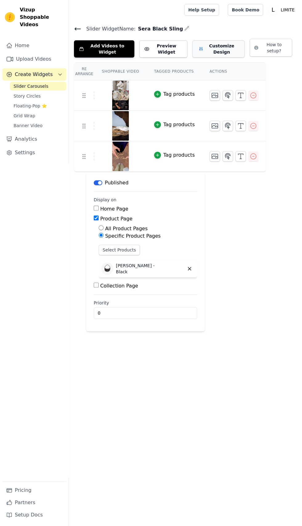
click at [218, 44] on button "Customize Design" at bounding box center [218, 48] width 52 height 17
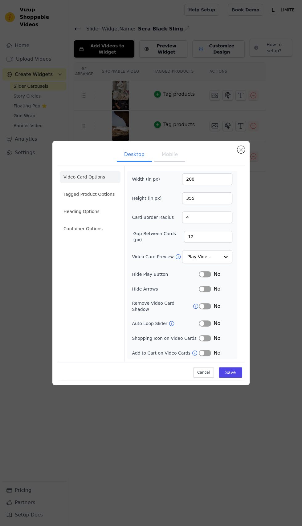
click at [207, 342] on button "Label" at bounding box center [205, 338] width 12 height 6
click at [211, 277] on button "Label" at bounding box center [205, 274] width 12 height 6
click at [216, 263] on input "Video Card Preview" at bounding box center [204, 257] width 32 height 12
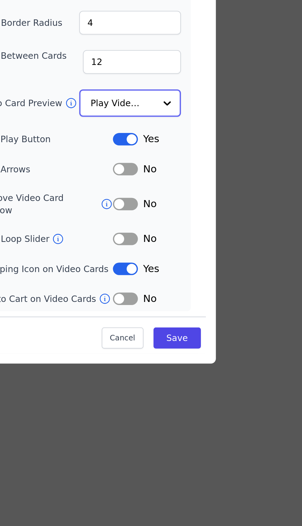
click at [208, 263] on input "Video Card Preview" at bounding box center [204, 257] width 32 height 12
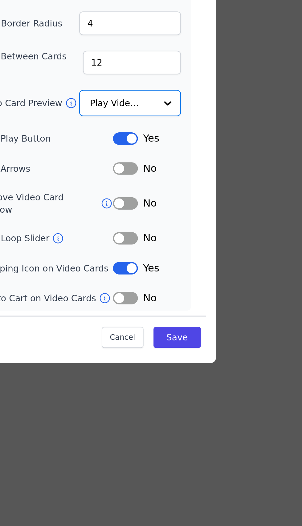
click at [225, 263] on div at bounding box center [226, 257] width 12 height 12
click at [224, 263] on div at bounding box center [226, 257] width 12 height 12
click at [225, 263] on div at bounding box center [226, 257] width 12 height 12
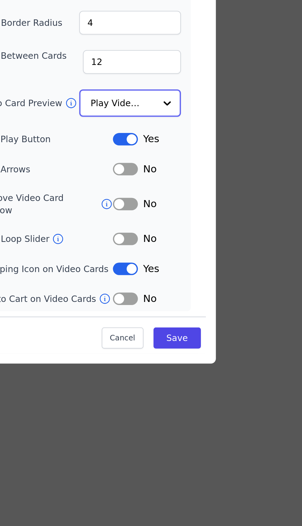
click at [211, 263] on input "Video Card Preview" at bounding box center [204, 257] width 32 height 12
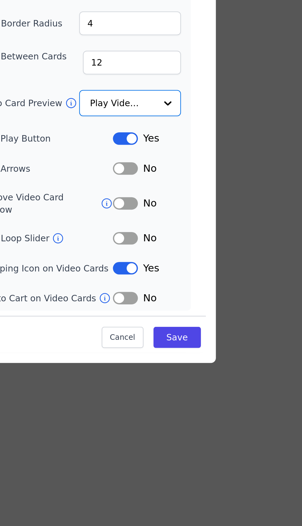
click at [224, 263] on div at bounding box center [226, 257] width 12 height 12
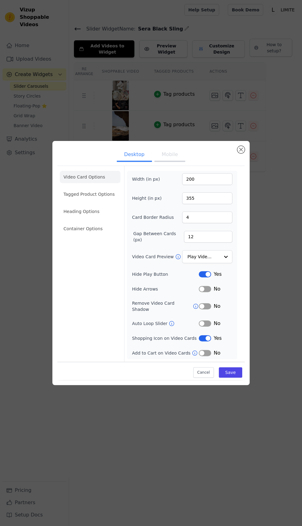
click at [163, 162] on button "Mobile" at bounding box center [169, 155] width 31 height 14
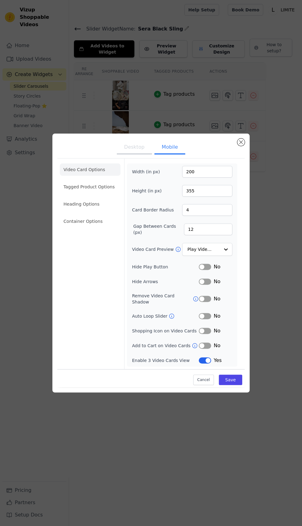
click at [208, 334] on button "Label" at bounding box center [205, 331] width 12 height 6
click at [209, 270] on button "Label" at bounding box center [205, 267] width 12 height 6
click at [237, 385] on button "Save" at bounding box center [230, 380] width 23 height 10
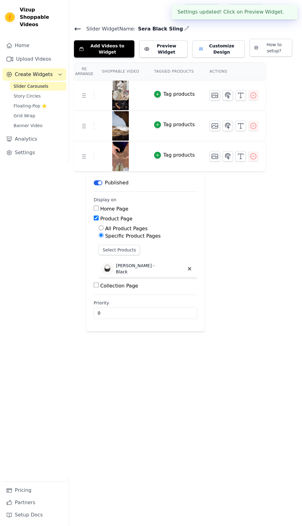
click at [77, 31] on icon at bounding box center [77, 28] width 7 height 7
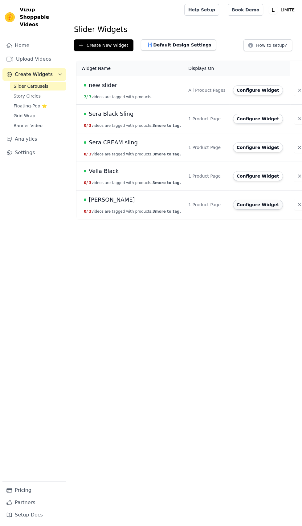
click at [245, 204] on button "Configure Widget" at bounding box center [258, 205] width 50 height 10
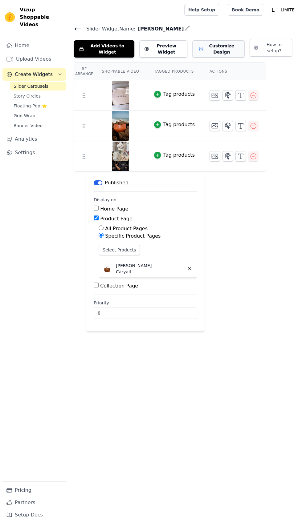
click at [208, 53] on button "Customize Design" at bounding box center [218, 48] width 52 height 17
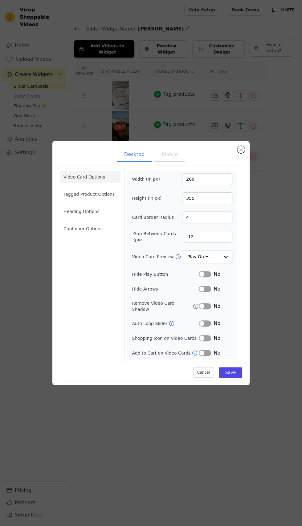
click at [208, 342] on button "Label" at bounding box center [205, 338] width 12 height 6
click at [209, 277] on button "Label" at bounding box center [205, 274] width 12 height 6
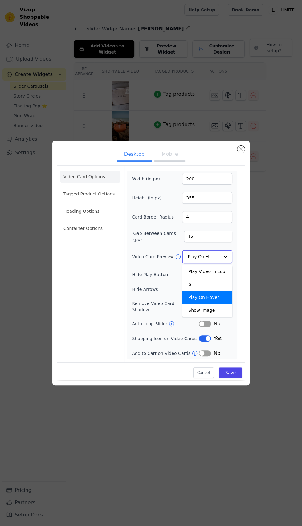
click at [211, 263] on input "Video Card Preview" at bounding box center [204, 257] width 32 height 12
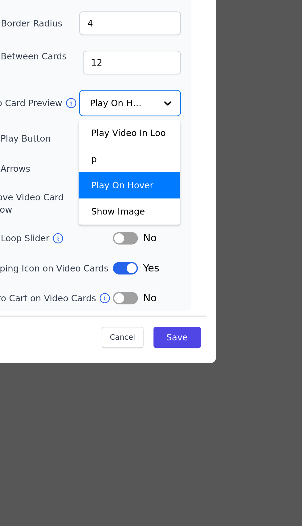
click at [158, 229] on div "Width (in px) 200 Height (in px) 355 Card Border Radius 4 Gap Between Cards (px…" at bounding box center [182, 265] width 100 height 184
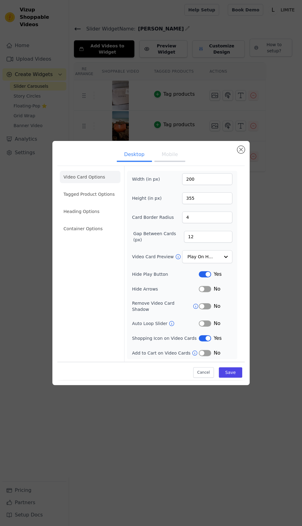
click at [161, 162] on button "Mobile" at bounding box center [169, 155] width 31 height 14
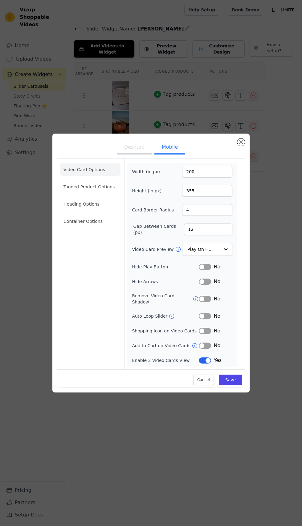
click at [209, 334] on button "Label" at bounding box center [205, 331] width 12 height 6
click at [208, 270] on button "Label" at bounding box center [205, 267] width 12 height 6
click at [231, 385] on button "Save" at bounding box center [230, 380] width 23 height 10
